Goal: Task Accomplishment & Management: Complete application form

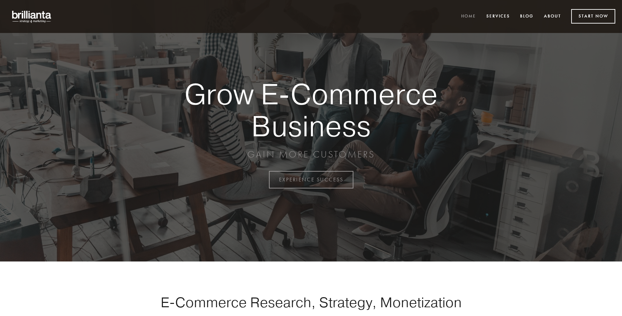
scroll to position [1763, 0]
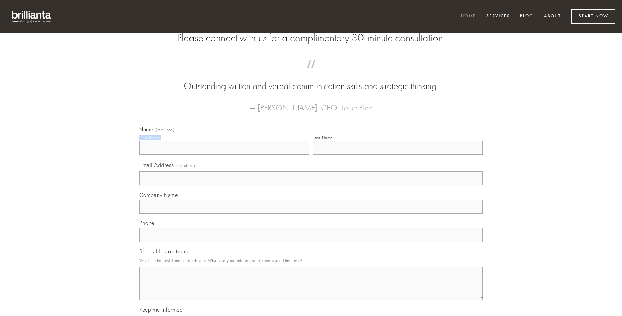
type input "[PERSON_NAME]"
click at [397, 155] on input "Last Name" at bounding box center [397, 148] width 170 height 14
type input "[PERSON_NAME]"
click at [311, 185] on input "Email Address (required)" at bounding box center [310, 178] width 343 height 14
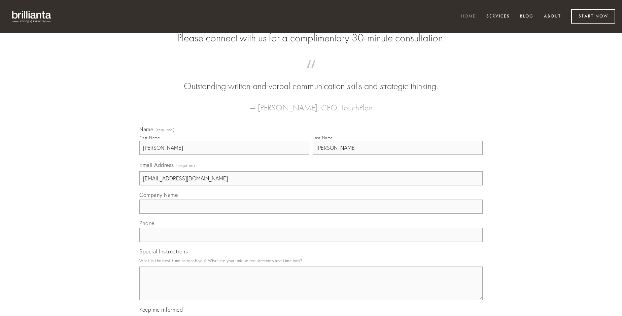
type input "[EMAIL_ADDRESS][DOMAIN_NAME]"
click at [311, 214] on input "Company Name" at bounding box center [310, 206] width 343 height 14
type input "[PERSON_NAME]"
click at [311, 242] on input "text" at bounding box center [310, 235] width 343 height 14
click at [311, 289] on textarea "Special Instructions" at bounding box center [310, 283] width 343 height 34
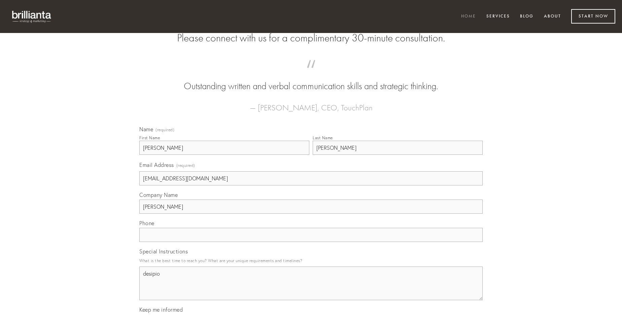
type textarea "desipio"
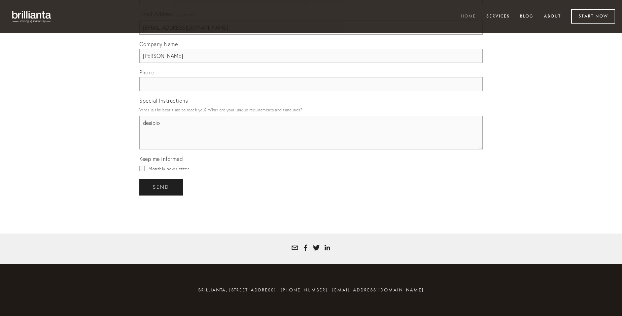
click at [161, 187] on span "send" at bounding box center [161, 187] width 16 height 6
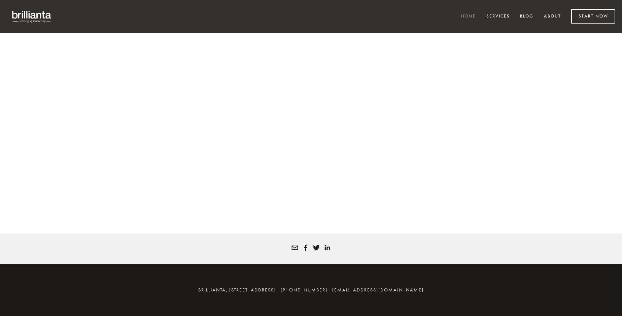
scroll to position [1754, 0]
